Goal: Obtain resource: Download file/media

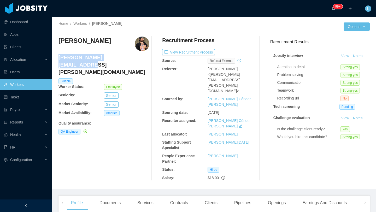
drag, startPoint x: 128, startPoint y: 57, endPoint x: 60, endPoint y: 59, distance: 68.2
click at [60, 59] on h4 "[PERSON_NAME][EMAIL_ADDRESS][PERSON_NAME][DOMAIN_NAME]" at bounding box center [104, 65] width 91 height 22
copy h4 "[PERSON_NAME][EMAIL_ADDRESS][PERSON_NAME][DOMAIN_NAME]"
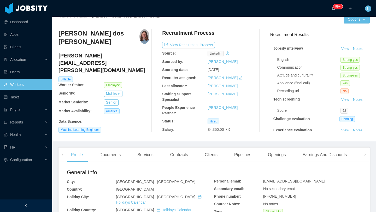
scroll to position [8, 0]
click at [351, 21] on button "Options" at bounding box center [357, 19] width 26 height 8
click at [364, 19] on button "Options" at bounding box center [357, 19] width 26 height 8
click at [333, 77] on button "Worker File" at bounding box center [344, 75] width 33 height 8
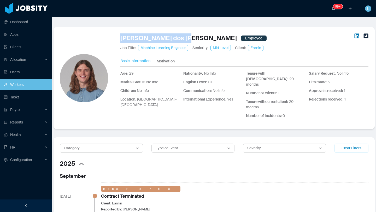
drag, startPoint x: 110, startPoint y: 39, endPoint x: 177, endPoint y: 39, distance: 67.1
click at [177, 39] on div "[PERSON_NAME] dos [PERSON_NAME] Employee Job Title: Machine Learning Engineer S…" at bounding box center [214, 78] width 321 height 102
copy link "[PERSON_NAME] dos [PERSON_NAME]"
